Goal: Navigation & Orientation: Understand site structure

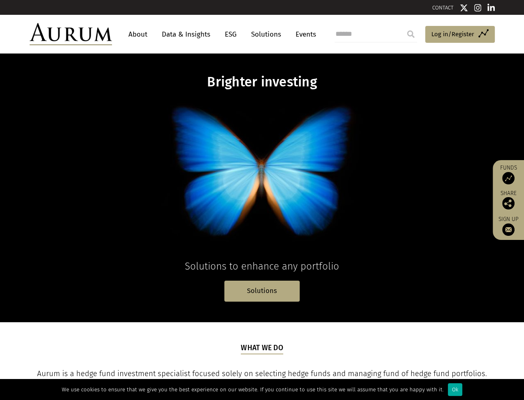
click at [139, 32] on link "About" at bounding box center [137, 34] width 27 height 15
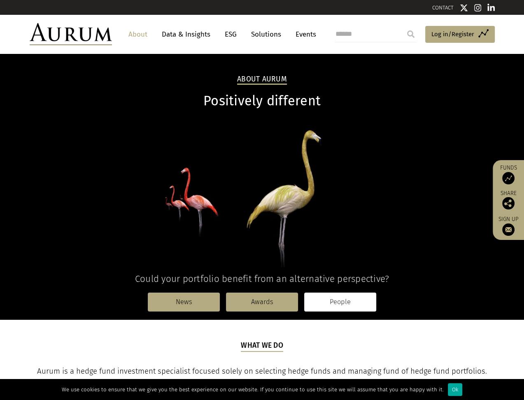
click at [343, 301] on link "People" at bounding box center [340, 302] width 72 height 19
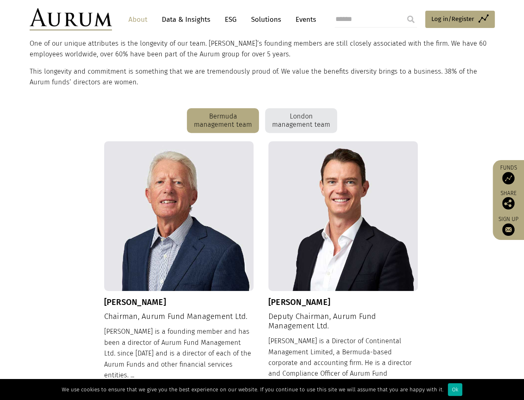
scroll to position [127, 0]
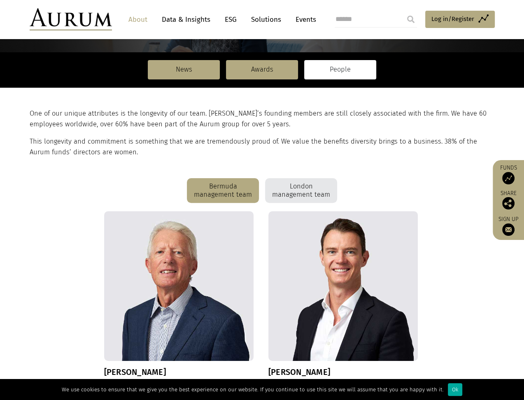
click at [308, 191] on div "London management team" at bounding box center [301, 190] width 72 height 25
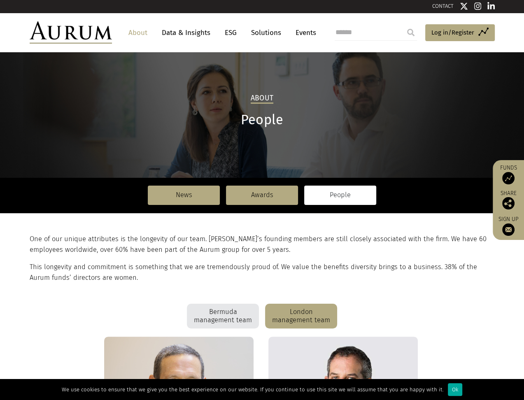
scroll to position [0, 0]
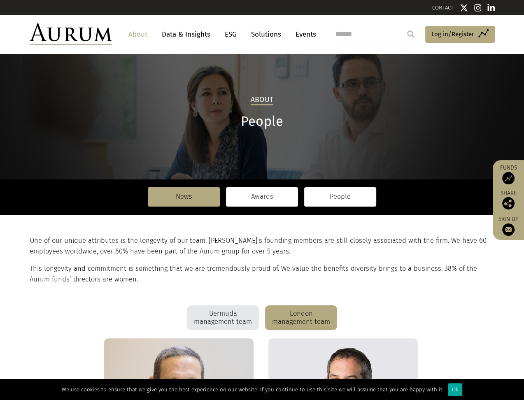
click at [268, 196] on link "Awards" at bounding box center [262, 196] width 72 height 19
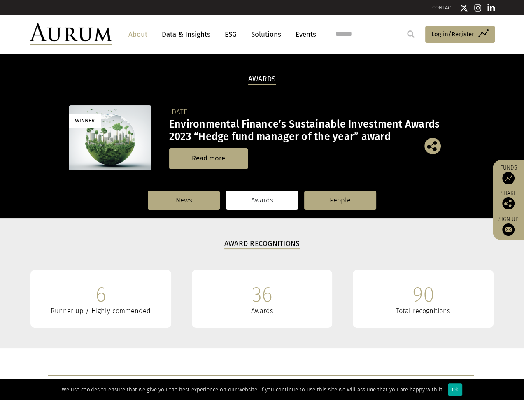
click at [232, 33] on link "ESG" at bounding box center [231, 34] width 20 height 15
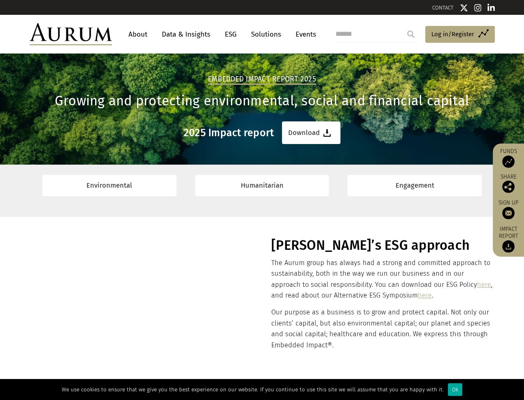
click at [267, 34] on link "Solutions" at bounding box center [266, 34] width 38 height 15
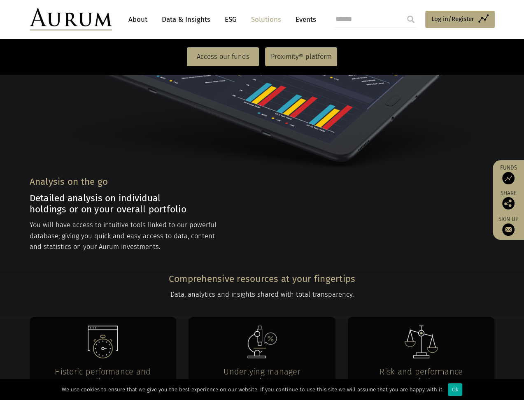
scroll to position [1400, 0]
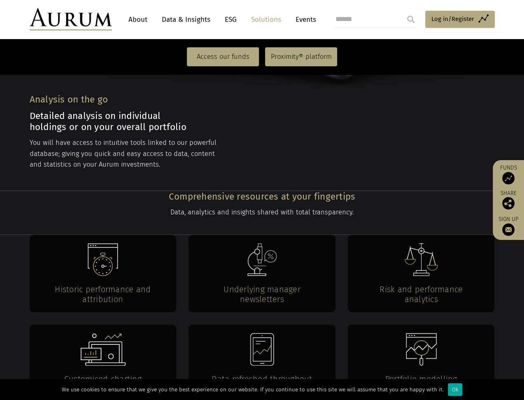
click at [119, 235] on div "Historic performance and attribution" at bounding box center [103, 273] width 147 height 77
click at [102, 243] on img at bounding box center [103, 259] width 30 height 33
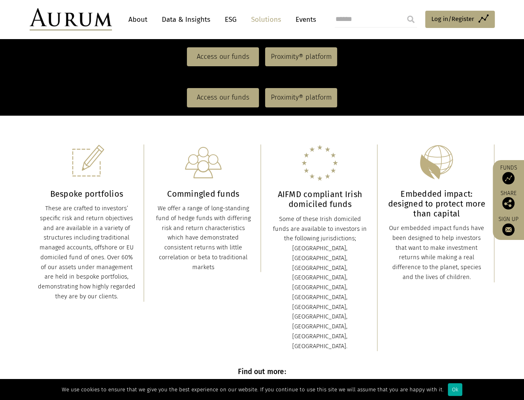
scroll to position [94, 0]
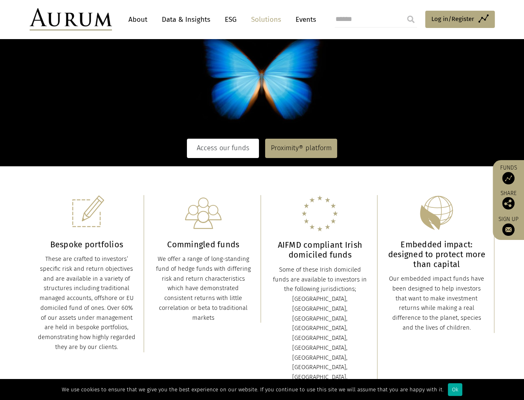
click at [219, 149] on link "Access our funds" at bounding box center [223, 148] width 72 height 19
